Goal: Find specific page/section: Find specific page/section

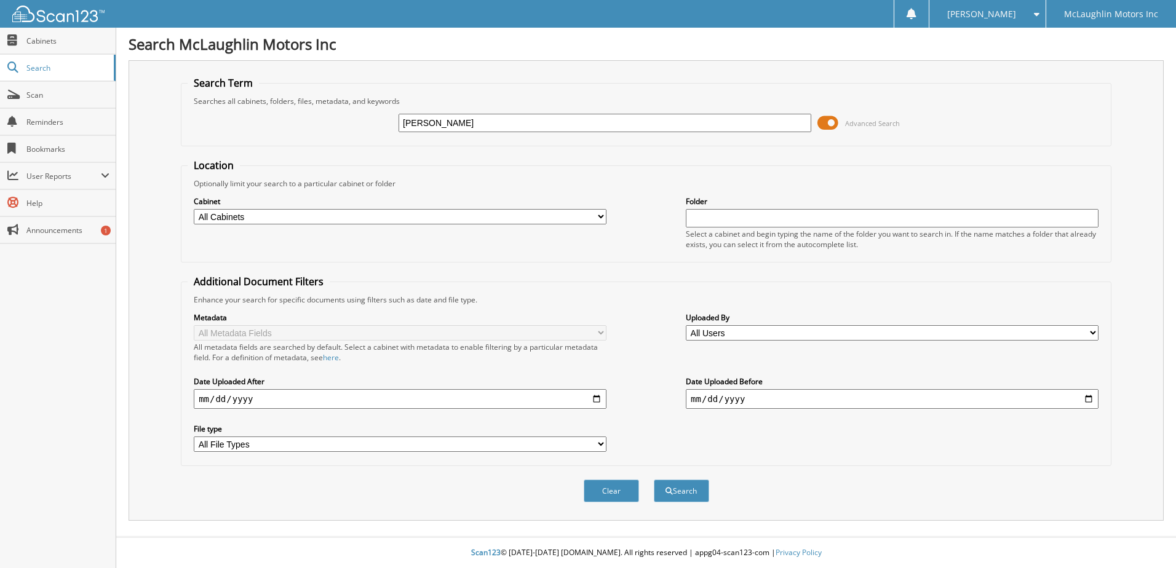
type input "[PERSON_NAME]"
click at [654, 480] on button "Search" at bounding box center [681, 491] width 55 height 23
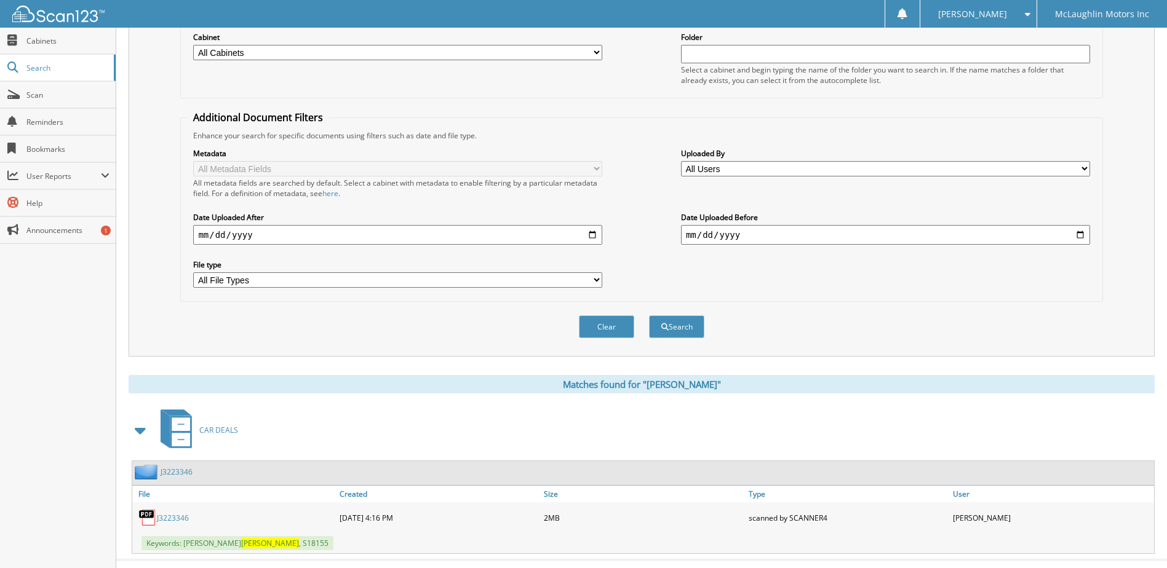
scroll to position [188, 0]
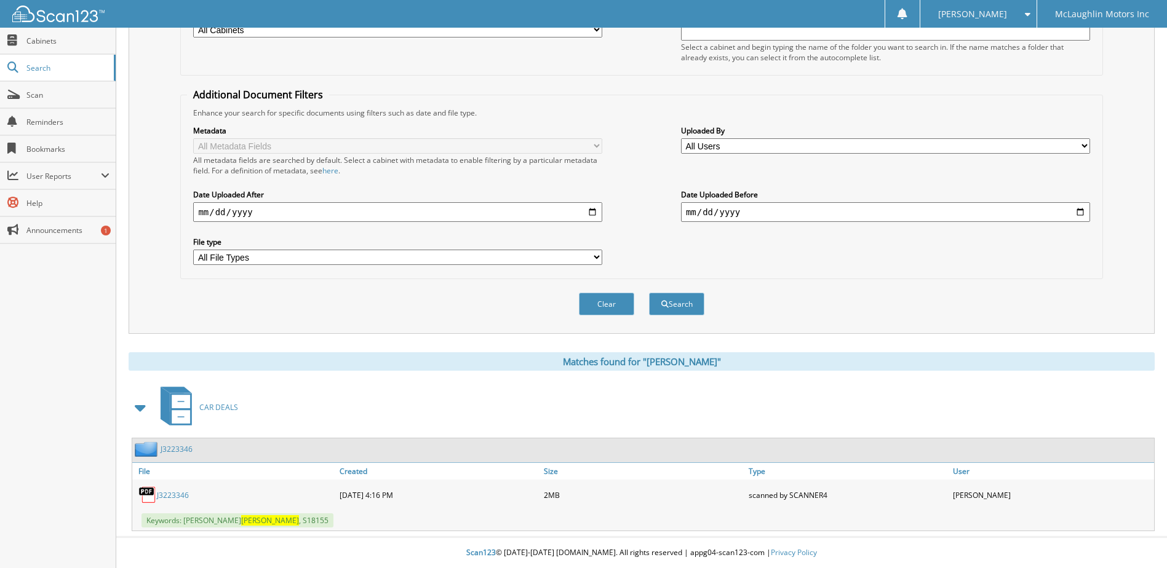
click at [183, 493] on link "J3223346" at bounding box center [173, 495] width 32 height 10
click at [603, 311] on button "Clear" at bounding box center [606, 304] width 55 height 23
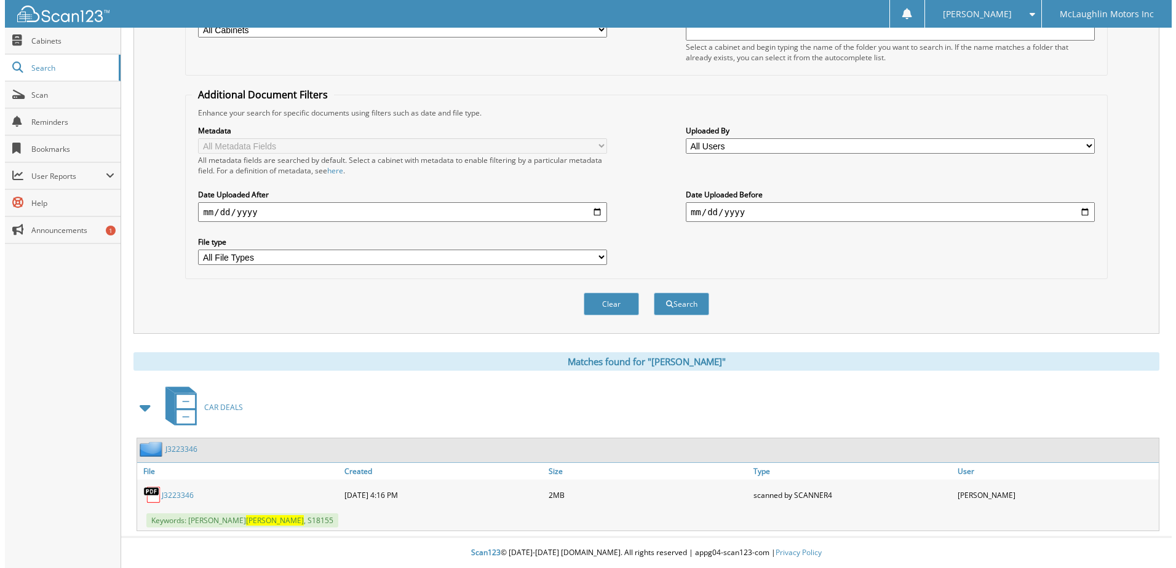
scroll to position [0, 0]
